Goal: Find specific page/section: Find specific page/section

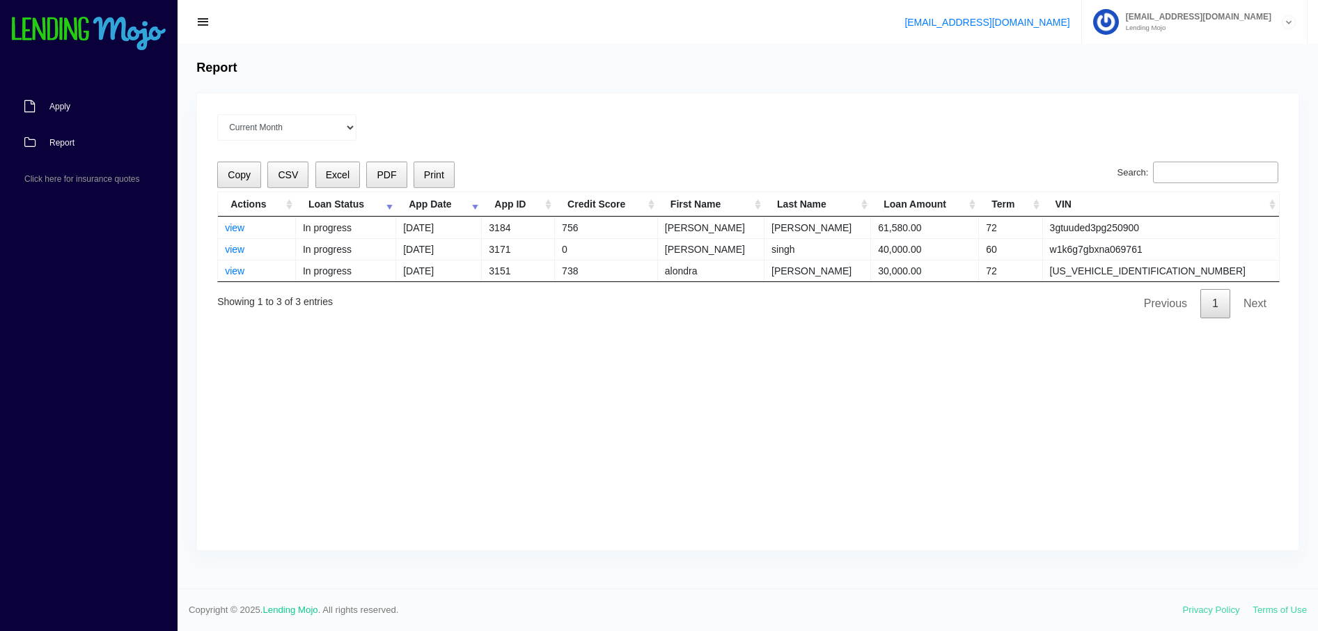
click at [64, 101] on link "Apply" at bounding box center [82, 106] width 164 height 36
click at [62, 107] on span "Apply" at bounding box center [59, 106] width 21 height 8
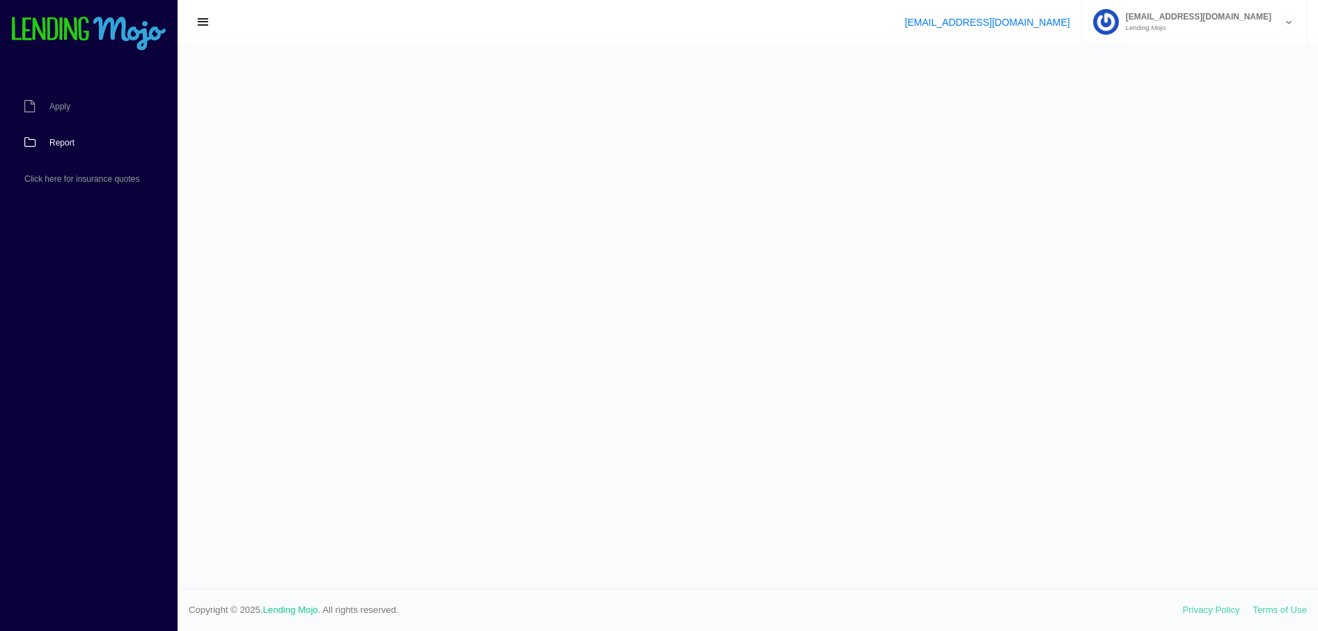
click at [61, 148] on link "Report" at bounding box center [82, 143] width 164 height 36
